Goal: Transaction & Acquisition: Purchase product/service

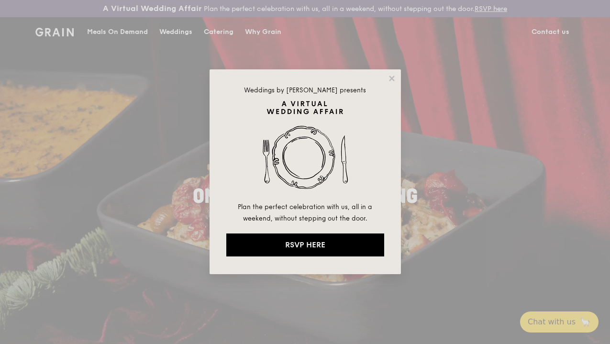
click at [389, 84] on div "Weddings by [PERSON_NAME] presents Plan the perfect celebration with us, all in…" at bounding box center [304, 171] width 191 height 205
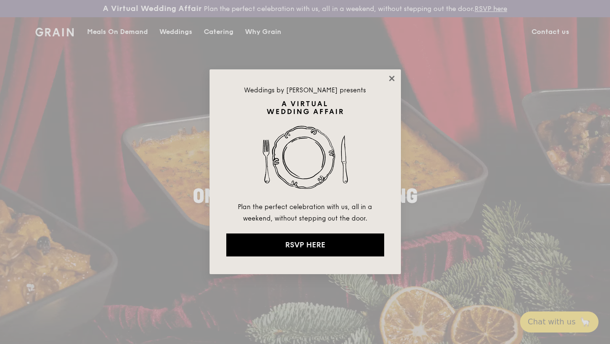
click at [390, 83] on icon at bounding box center [391, 78] width 9 height 9
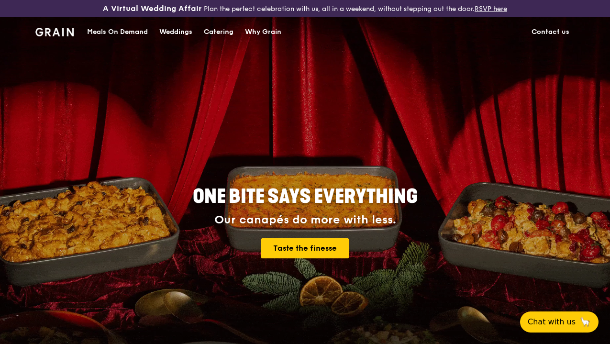
click at [123, 44] on div "Meals On Demand" at bounding box center [117, 32] width 61 height 29
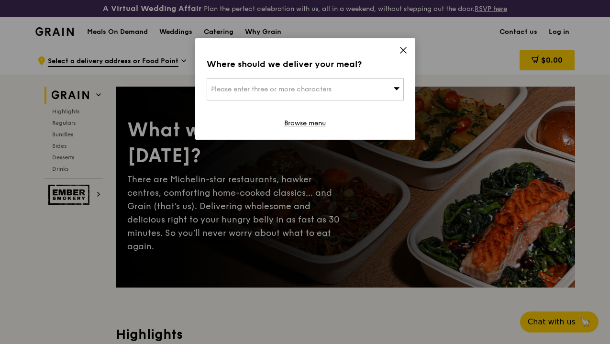
click at [329, 83] on div "Please enter three or more characters" at bounding box center [305, 89] width 197 height 22
click at [329, 86] on input "search" at bounding box center [305, 89] width 196 height 21
type input "5"
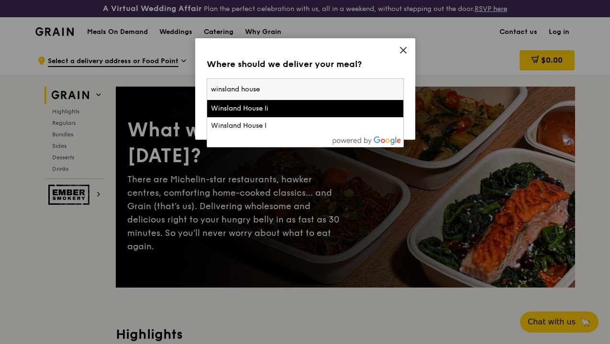
type input "winsland house"
click at [326, 110] on div "Winsland House Ii" at bounding box center [282, 109] width 142 height 10
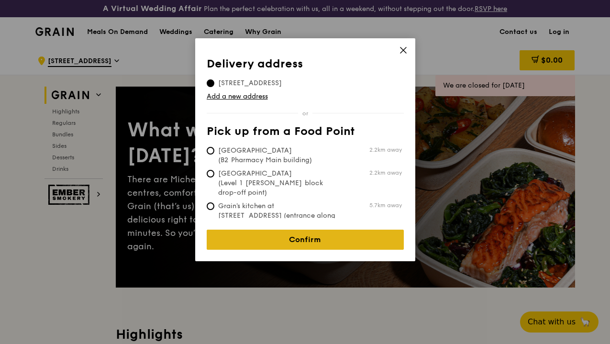
click at [301, 245] on link "Confirm" at bounding box center [305, 240] width 197 height 20
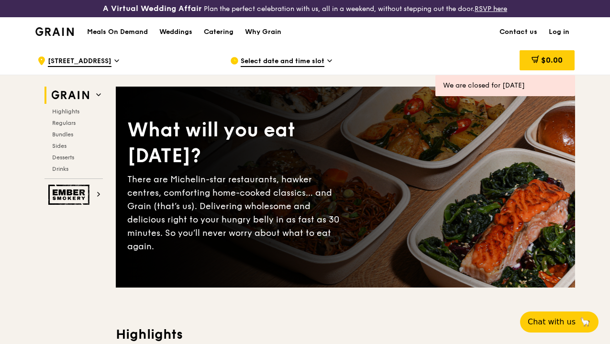
click at [320, 67] on span "Select date and time slot" at bounding box center [283, 61] width 84 height 11
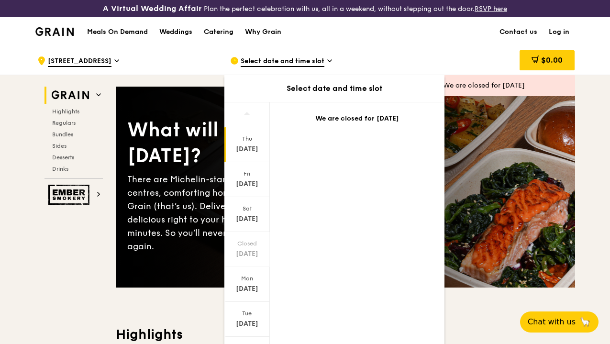
click at [101, 67] on span "[STREET_ADDRESS]" at bounding box center [80, 61] width 64 height 11
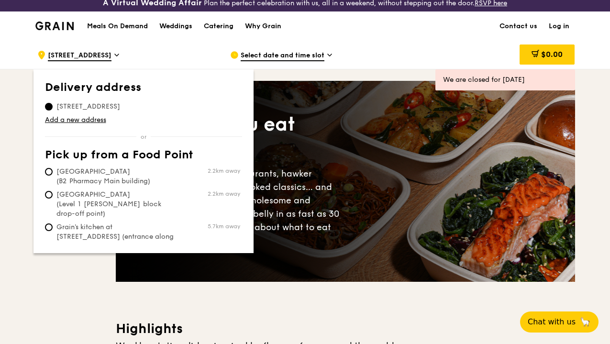
scroll to position [7, 0]
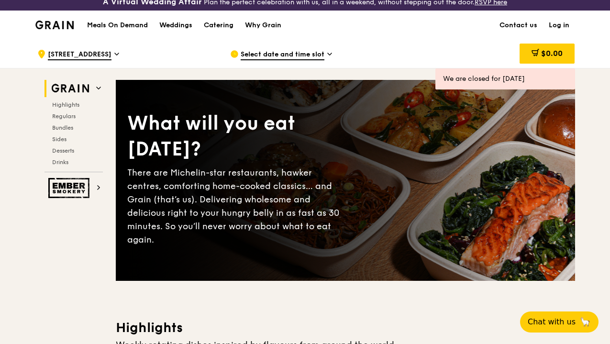
click at [316, 60] on span "Select date and time slot" at bounding box center [283, 55] width 84 height 11
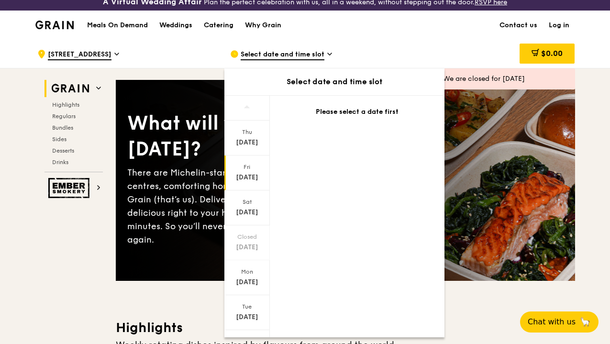
click at [248, 180] on div "[DATE]" at bounding box center [246, 172] width 45 height 35
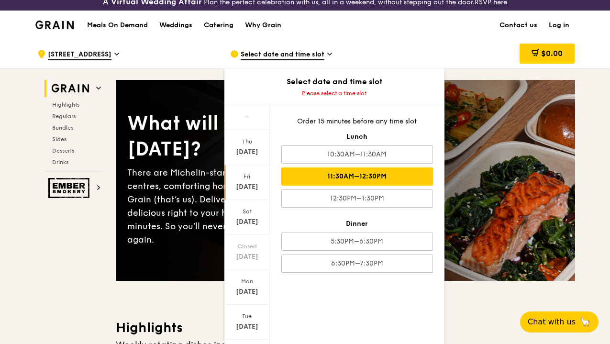
click at [364, 186] on div "11:30AM–12:30PM" at bounding box center [357, 176] width 152 height 18
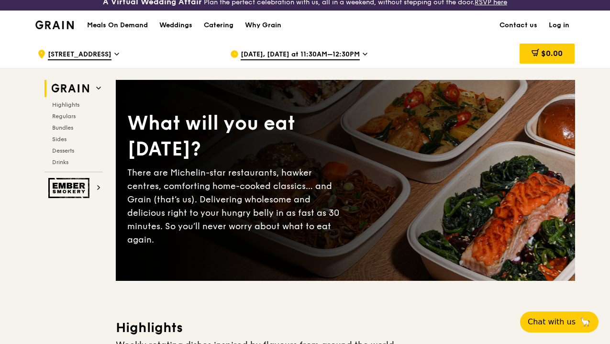
scroll to position [0, 0]
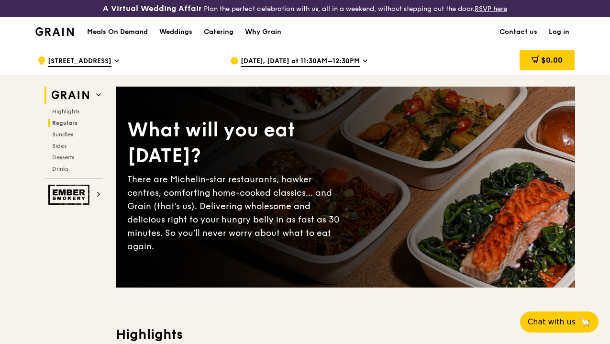
click at [68, 126] on span "Regulars" at bounding box center [64, 123] width 25 height 7
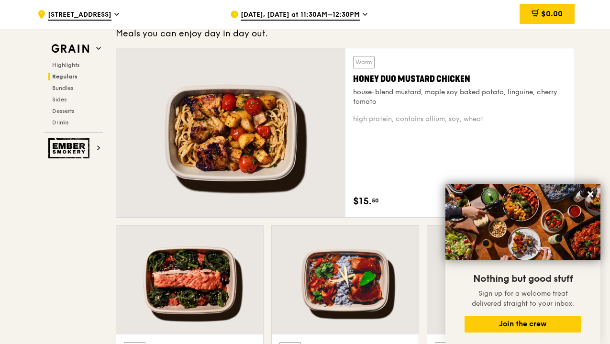
scroll to position [689, 0]
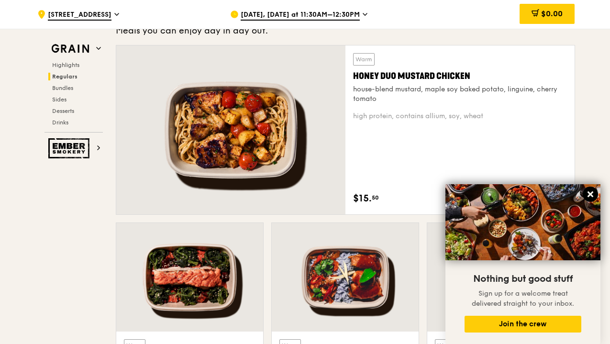
click at [592, 193] on icon at bounding box center [590, 194] width 6 height 6
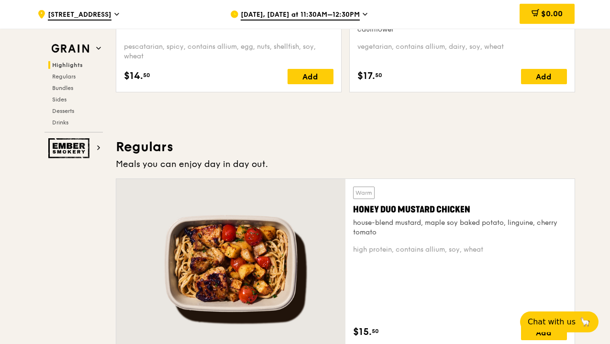
scroll to position [672, 0]
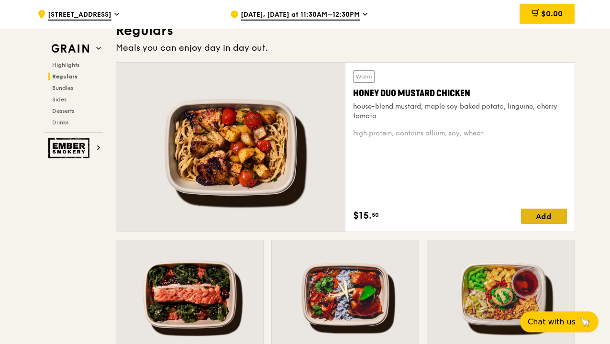
click at [544, 221] on div "Add" at bounding box center [544, 215] width 46 height 15
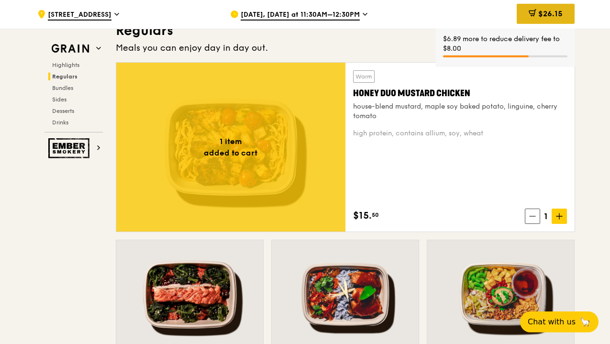
click at [538, 11] on span "$26.15" at bounding box center [550, 13] width 24 height 9
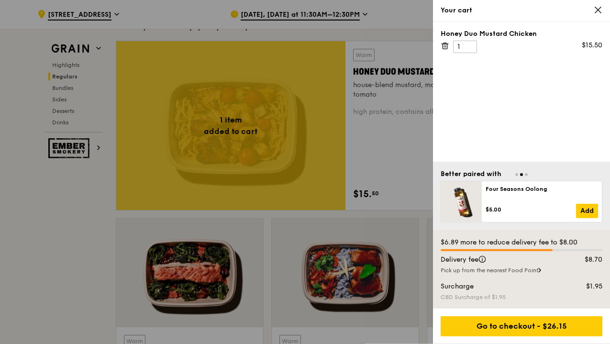
scroll to position [685, 0]
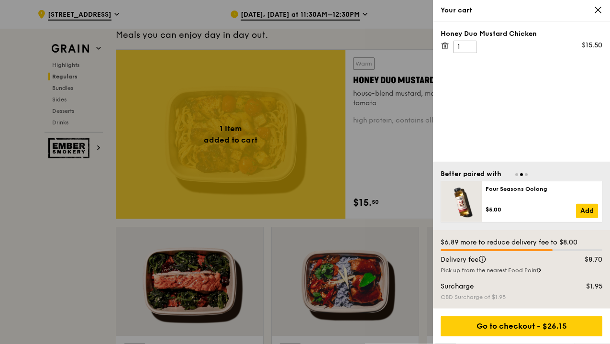
click at [53, 86] on div at bounding box center [305, 172] width 610 height 344
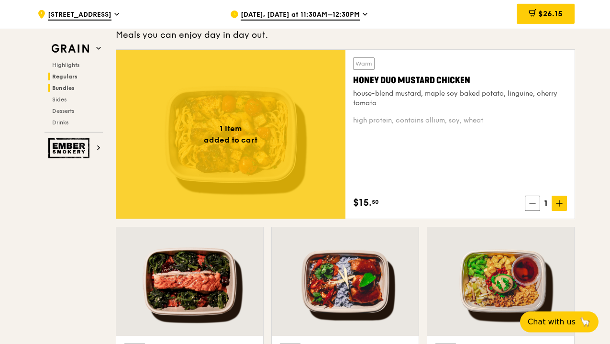
click at [56, 87] on span "Bundles" at bounding box center [63, 88] width 22 height 7
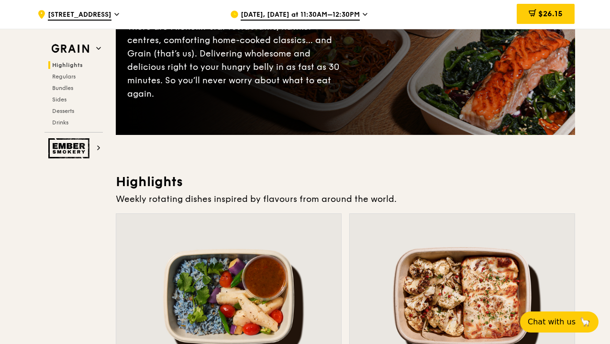
scroll to position [0, 0]
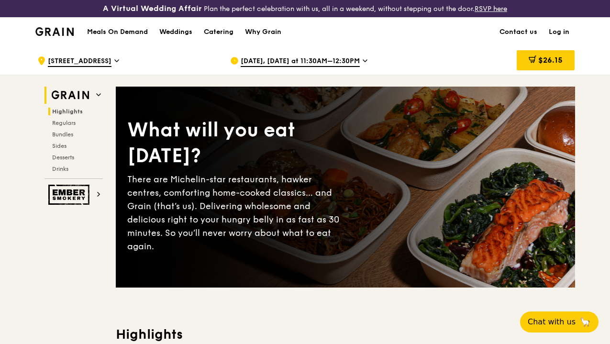
click at [101, 101] on h2 "Grain" at bounding box center [73, 95] width 58 height 17
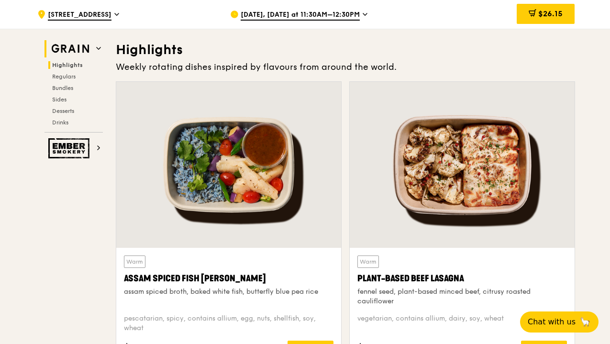
scroll to position [296, 0]
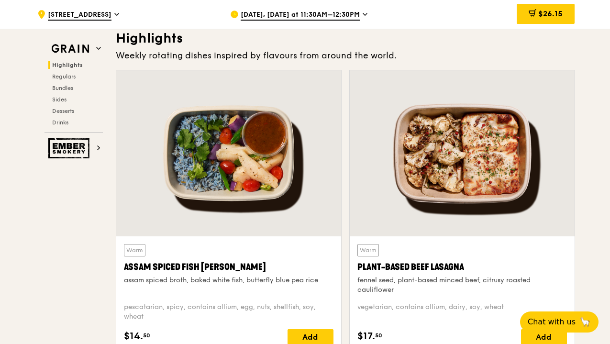
click at [73, 4] on div ".cls-1 { fill: none; stroke: #fff; stroke-linecap: round; stroke-linejoin: roun…" at bounding box center [125, 14] width 177 height 29
